Goal: Information Seeking & Learning: Learn about a topic

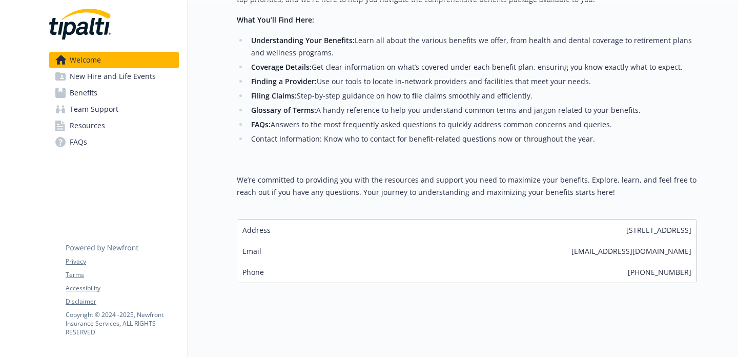
scroll to position [279, 0]
drag, startPoint x: 603, startPoint y: 252, endPoint x: 693, endPoint y: 251, distance: 90.2
click at [693, 251] on div "Email [EMAIL_ADDRESS][DOMAIN_NAME]" at bounding box center [466, 250] width 459 height 21
copy span "[EMAIL_ADDRESS][DOMAIN_NAME]"
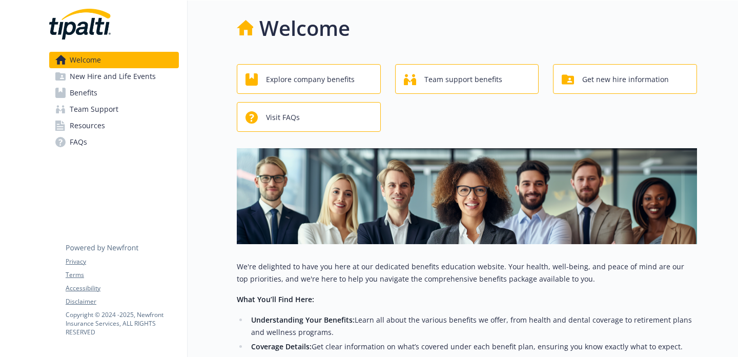
scroll to position [0, 0]
click at [289, 86] on span "Explore company benefits" at bounding box center [310, 79] width 89 height 19
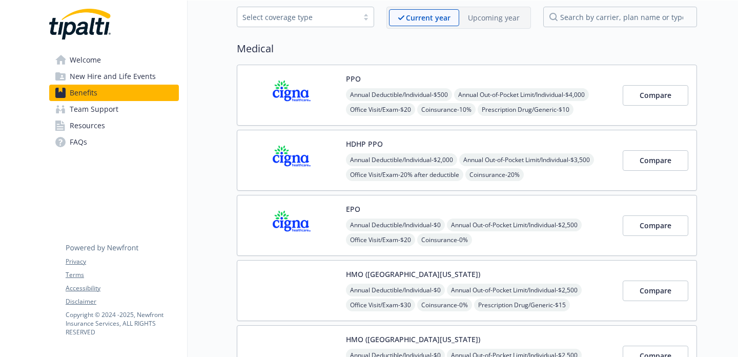
scroll to position [51, 0]
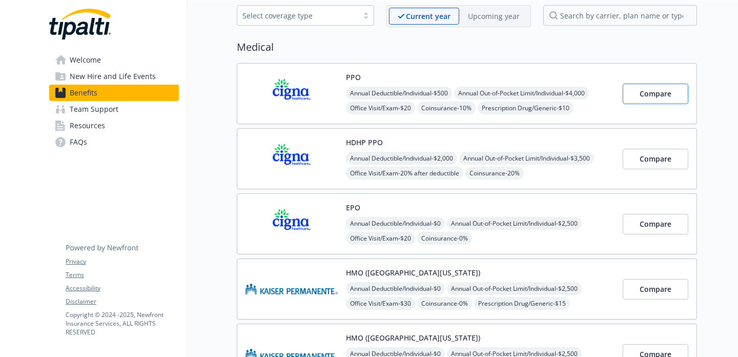
click at [633, 97] on button "Compare" at bounding box center [655, 94] width 66 height 20
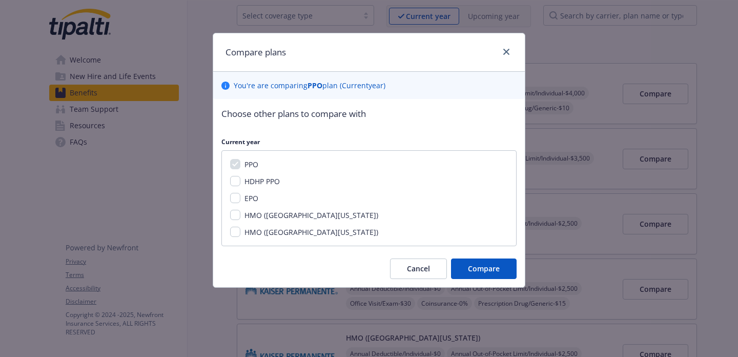
click at [233, 179] on input "HDHP PPO" at bounding box center [235, 181] width 10 height 10
checkbox input "true"
click at [466, 259] on button "Compare" at bounding box center [484, 268] width 66 height 20
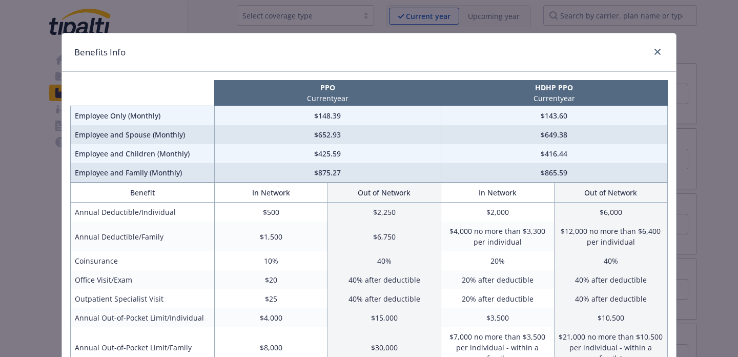
scroll to position [0, 0]
click at [654, 48] on link "close" at bounding box center [657, 52] width 12 height 12
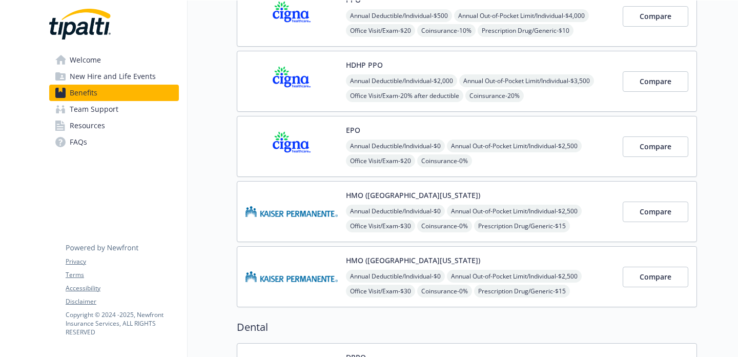
scroll to position [131, 0]
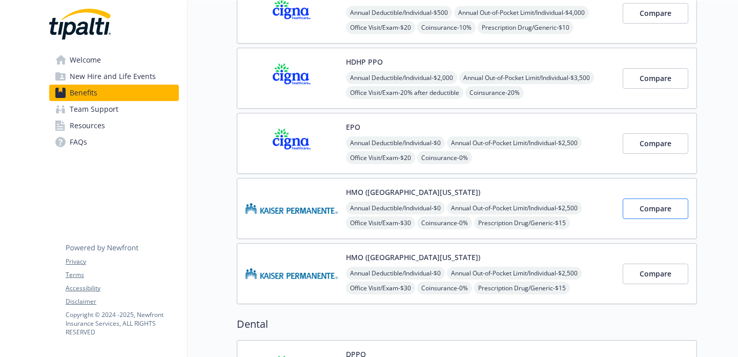
click at [641, 202] on button "Compare" at bounding box center [655, 208] width 66 height 20
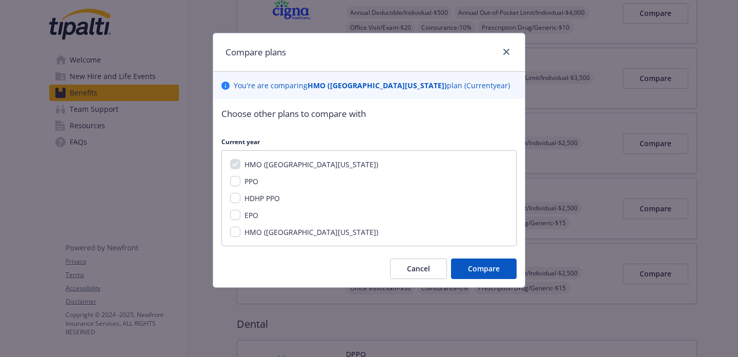
click at [236, 198] on input "HDHP PPO" at bounding box center [235, 198] width 10 height 10
checkbox input "true"
click at [472, 265] on span "Compare" at bounding box center [484, 268] width 32 height 10
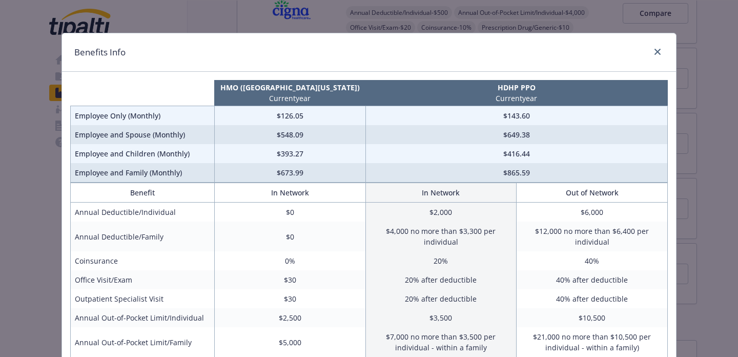
scroll to position [0, 0]
click at [656, 52] on icon "close" at bounding box center [657, 52] width 6 height 6
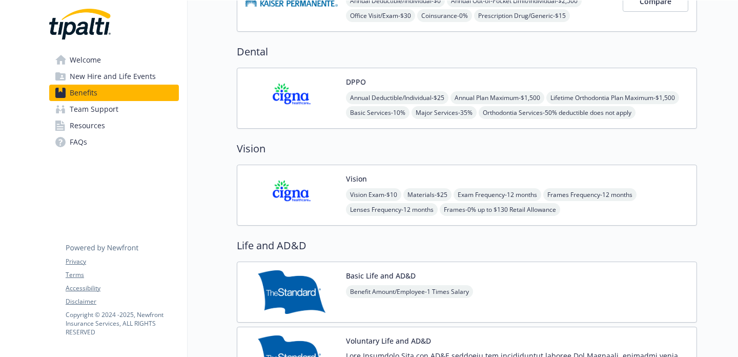
scroll to position [318, 0]
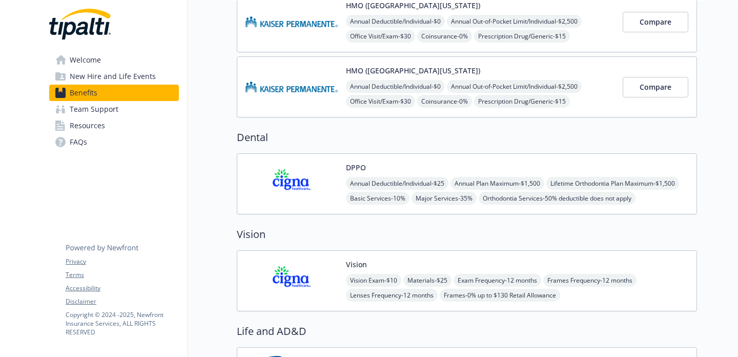
click at [507, 261] on div "Vision Vision Exam - $10 Materials - $25 Exam Frequency - 12 months Frames Freq…" at bounding box center [517, 281] width 342 height 44
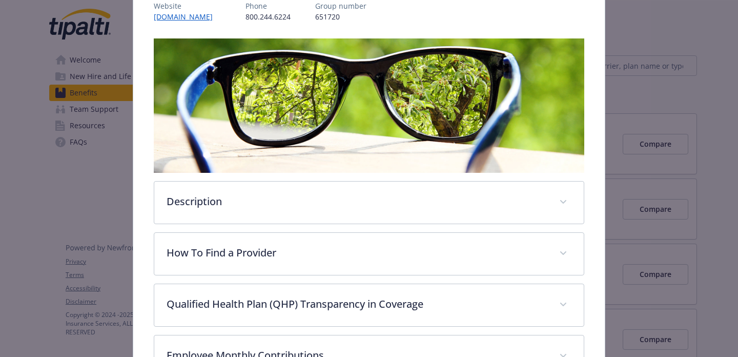
scroll to position [136, 0]
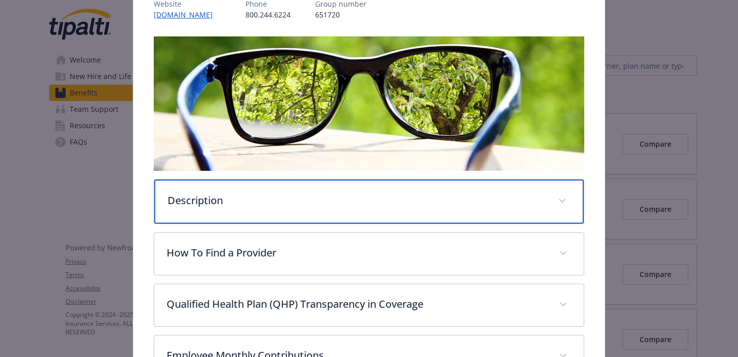
click at [528, 197] on p "Description" at bounding box center [357, 200] width 378 height 15
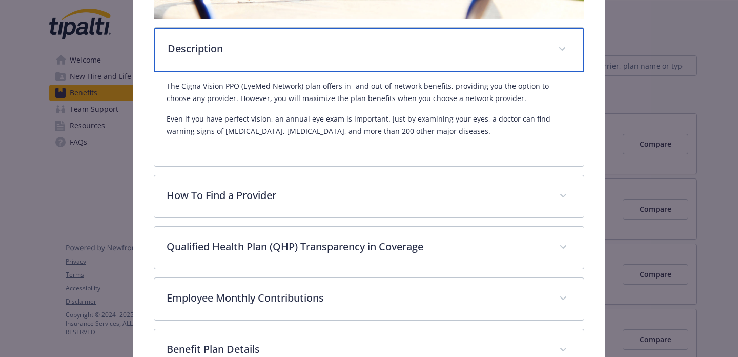
scroll to position [296, 0]
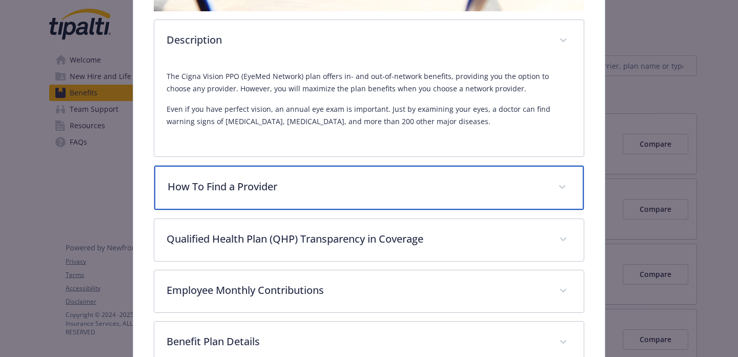
click at [521, 185] on p "How To Find a Provider" at bounding box center [357, 186] width 378 height 15
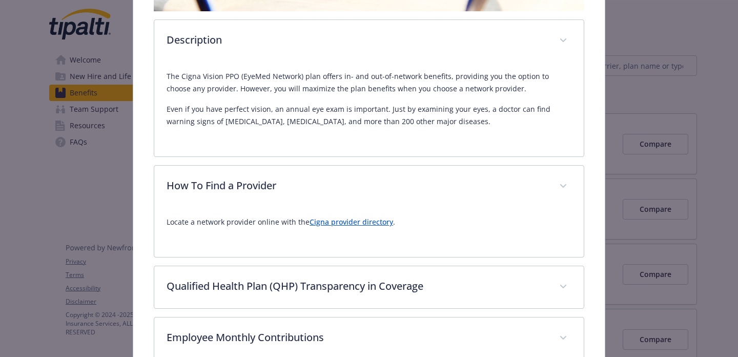
click at [372, 223] on link "Cigna provider directory" at bounding box center [351, 222] width 84 height 10
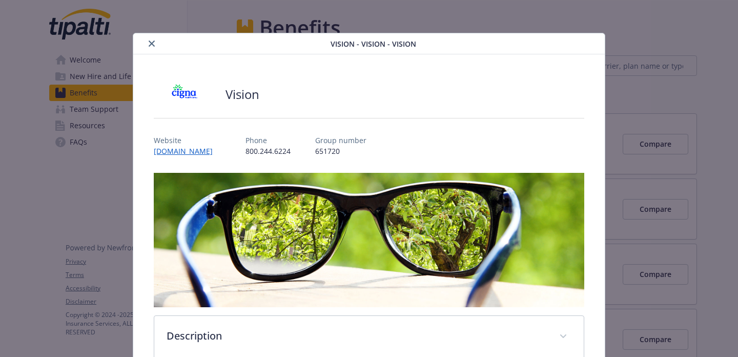
scroll to position [0, 0]
click at [152, 43] on icon "close" at bounding box center [152, 43] width 6 height 6
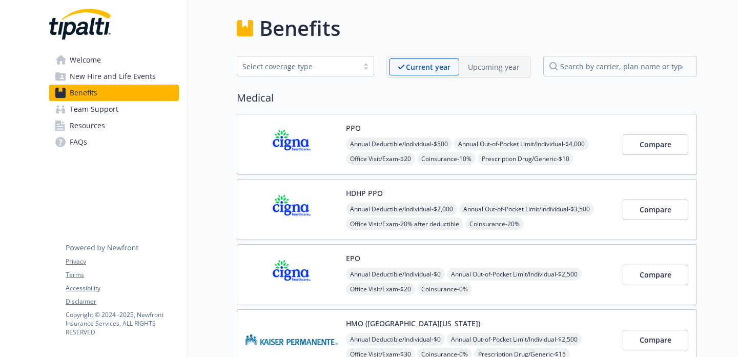
scroll to position [17, 0]
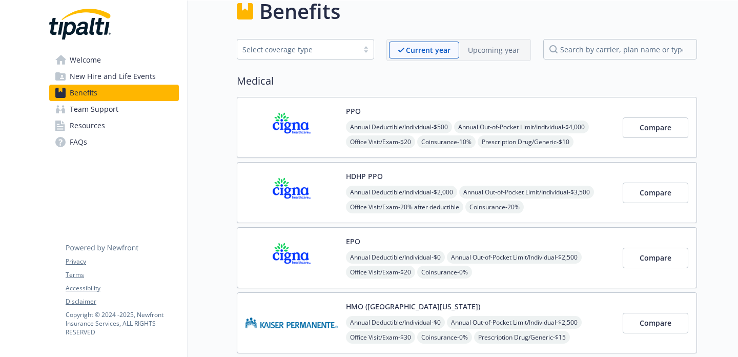
click at [115, 114] on span "Team Support" at bounding box center [94, 109] width 49 height 16
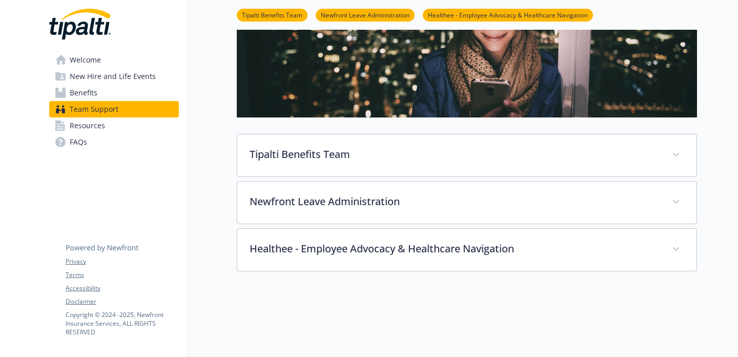
scroll to position [133, 0]
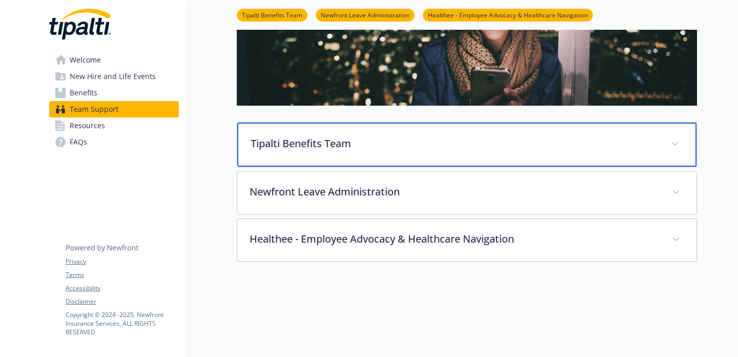
click at [272, 149] on p "Tipalti Benefits Team" at bounding box center [455, 143] width 408 height 15
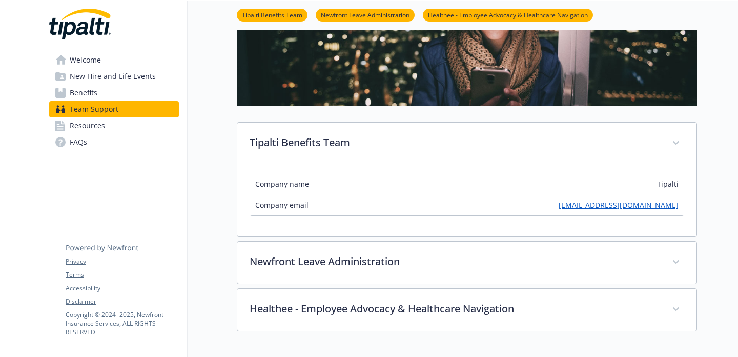
click at [125, 125] on link "Resources" at bounding box center [114, 125] width 130 height 16
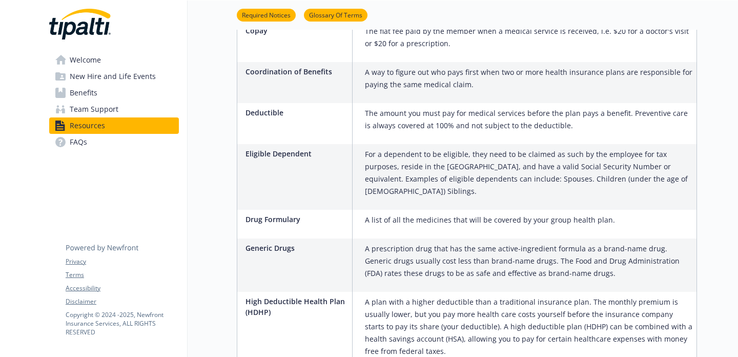
scroll to position [662, 0]
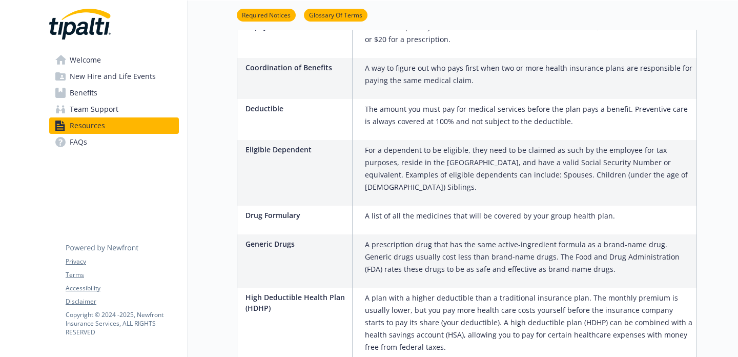
click at [94, 64] on span "Welcome" at bounding box center [85, 60] width 31 height 16
